Goal: Find contact information: Find contact information

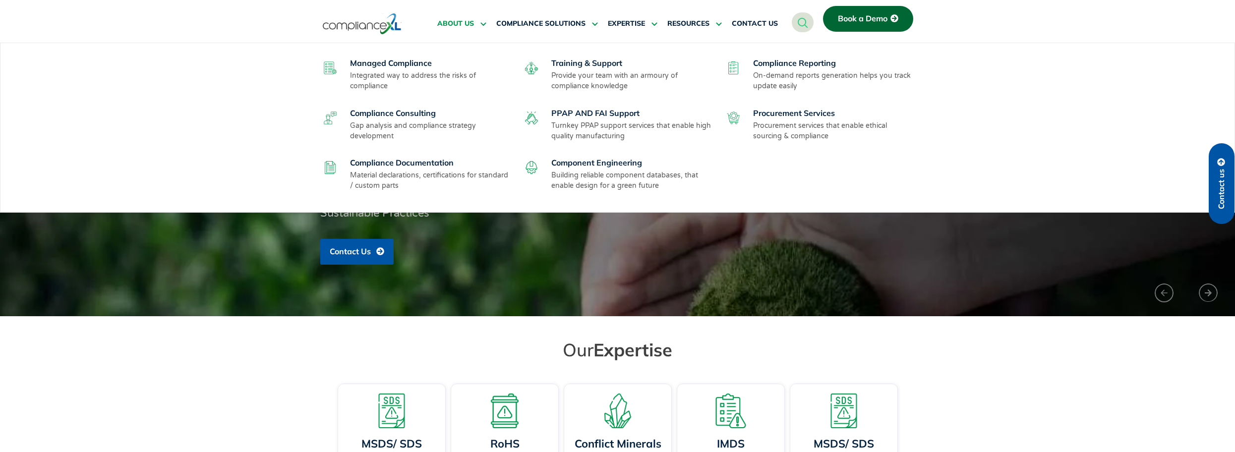
click at [484, 25] on icon at bounding box center [482, 23] width 9 height 7
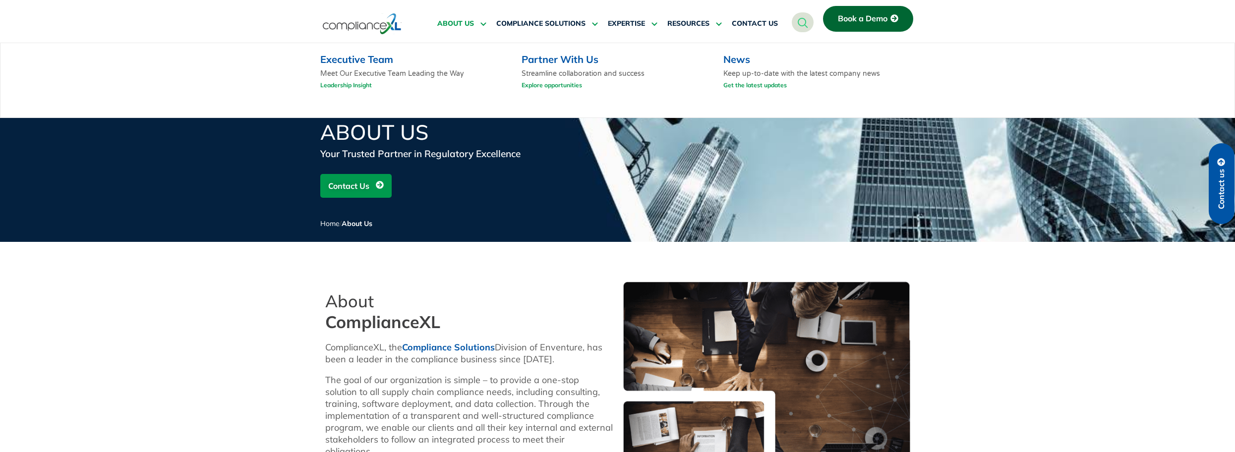
click at [345, 61] on link "Executive Team" at bounding box center [356, 59] width 73 height 12
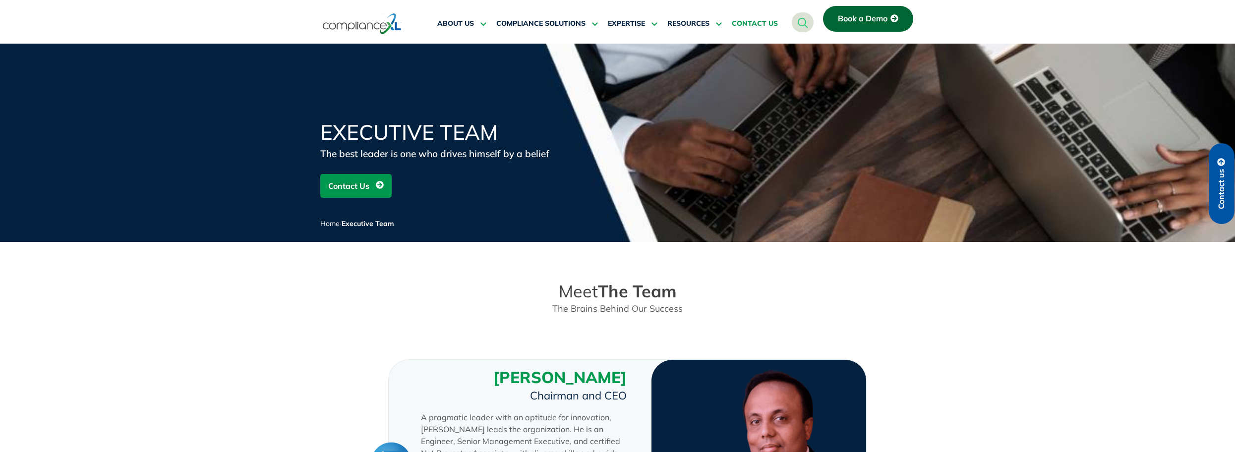
click at [755, 16] on link "CONTACT US" at bounding box center [755, 24] width 46 height 24
